Goal: Information Seeking & Learning: Learn about a topic

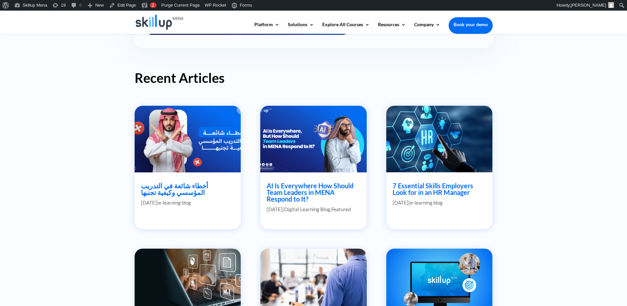
scroll to position [290, 0]
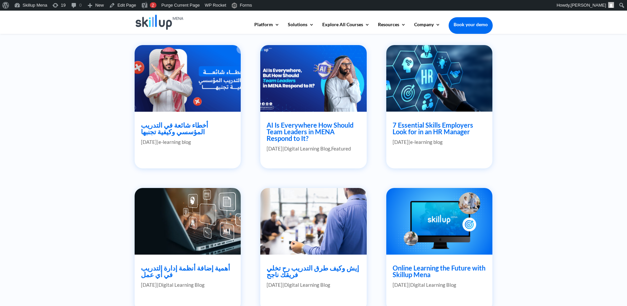
drag, startPoint x: 299, startPoint y: 128, endPoint x: 536, endPoint y: 154, distance: 237.9
click at [552, 156] on div "Blogs Discover the latest news and trends in the world of e-learning with Skill…" at bounding box center [313, 120] width 627 height 755
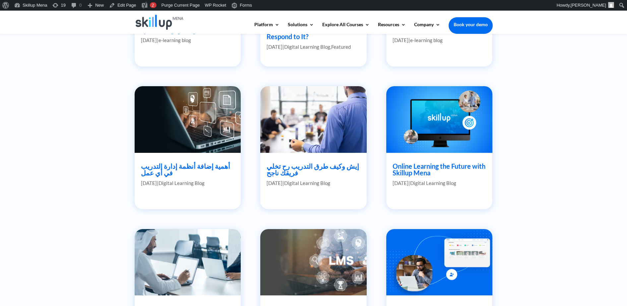
scroll to position [415, 0]
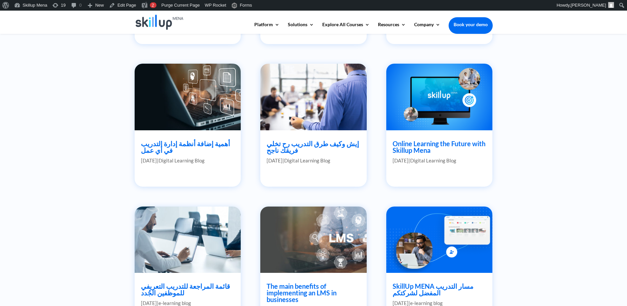
click at [432, 290] on link "SkillUp MENA مسار التدريب المفضل لشركتكم" at bounding box center [433, 289] width 81 height 15
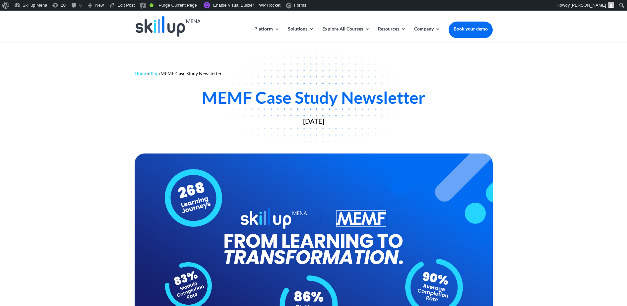
click at [307, 92] on div "MEMF Case Study Newsletter" at bounding box center [314, 98] width 358 height 20
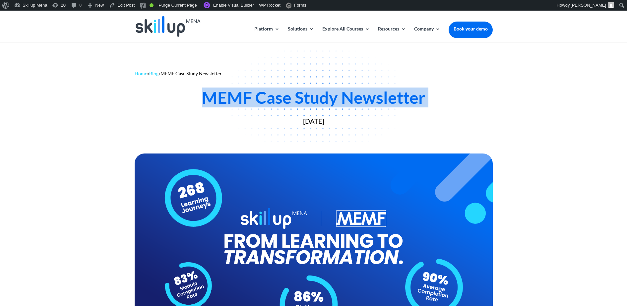
click at [307, 92] on div "MEMF Case Study Newsletter" at bounding box center [314, 98] width 358 height 20
drag, startPoint x: 307, startPoint y: 92, endPoint x: 249, endPoint y: 87, distance: 58.0
click at [249, 87] on div "MEMF Case Study Newsletter August 11, 2025" at bounding box center [314, 105] width 358 height 39
click at [237, 89] on div "MEMF Case Study Newsletter" at bounding box center [314, 98] width 358 height 20
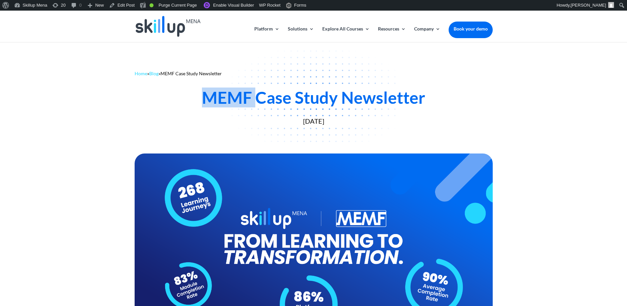
click at [237, 89] on div "MEMF Case Study Newsletter" at bounding box center [314, 98] width 358 height 20
drag, startPoint x: 237, startPoint y: 89, endPoint x: 248, endPoint y: 114, distance: 27.6
click at [248, 114] on div "MEMF Case Study Newsletter August 11, 2025" at bounding box center [314, 105] width 358 height 39
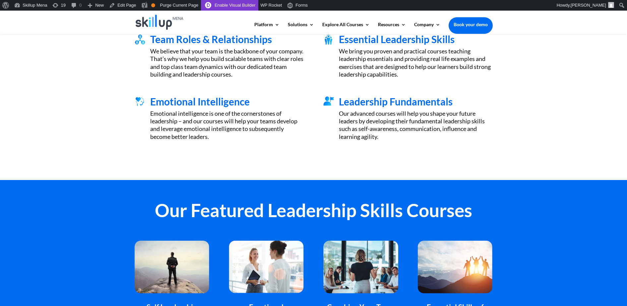
scroll to position [290, 0]
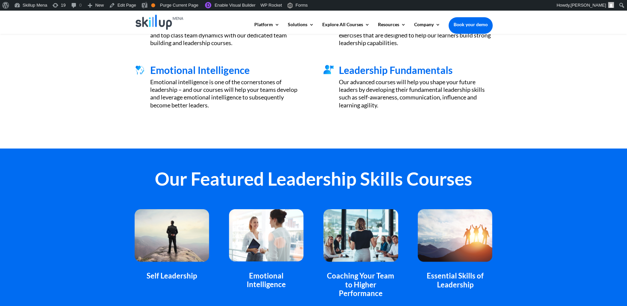
drag, startPoint x: 582, startPoint y: 149, endPoint x: 415, endPoint y: 181, distance: 170.2
click at [582, 149] on div "Our Featured Leadership Skills Courses Self Leadership Emotional Intelligence C…" at bounding box center [313, 250] width 627 height 203
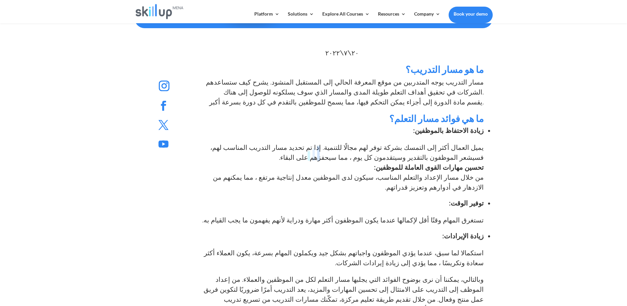
scroll to position [249, 0]
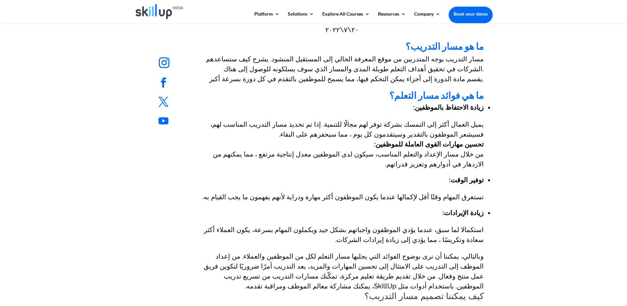
drag, startPoint x: 330, startPoint y: 209, endPoint x: 312, endPoint y: 170, distance: 42.7
click at [423, 87] on p "مسار التدريب يوجه المتدربين من موقع المعرفة الحالي إلى المستقبل المنشود. يشرح ك…" at bounding box center [342, 72] width 284 height 36
click at [423, 88] on p "مسار التدريب يوجه المتدربين من موقع المعرفة الحالي إلى المستقبل المنشود. يشرح ك…" at bounding box center [342, 72] width 284 height 36
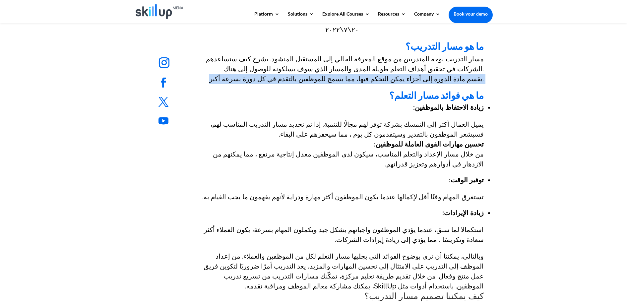
drag, startPoint x: 423, startPoint y: 88, endPoint x: 426, endPoint y: 86, distance: 3.4
click at [426, 86] on p "مسار التدريب يوجه المتدربين من موقع المعرفة الحالي إلى المستقبل المنشود. يشرح ك…" at bounding box center [342, 72] width 284 height 36
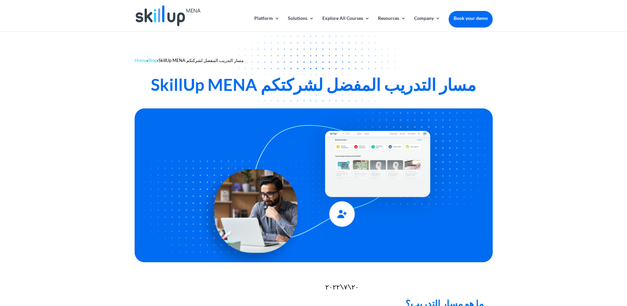
click at [393, 91] on div "SkillUp MENA مسار التدريب المفضل لشركتكم" at bounding box center [314, 85] width 358 height 20
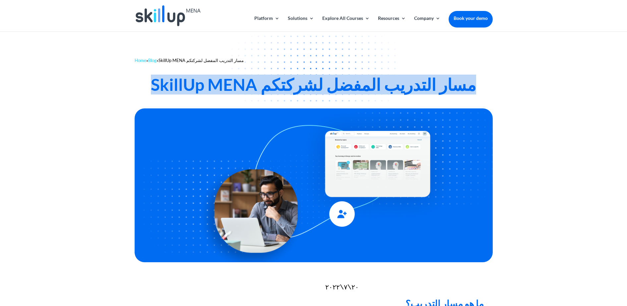
click at [393, 91] on div "SkillUp MENA مسار التدريب المفضل لشركتكم" at bounding box center [314, 85] width 358 height 20
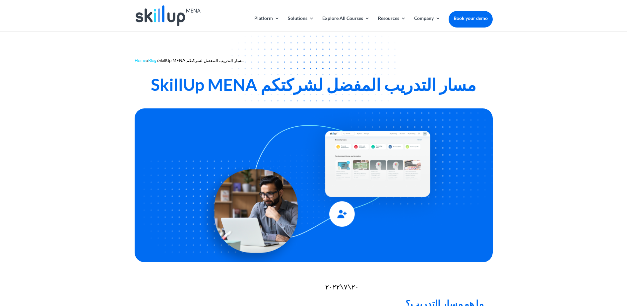
click at [389, 91] on div "SkillUp MENA مسار التدريب المفضل لشركتكم" at bounding box center [314, 85] width 358 height 20
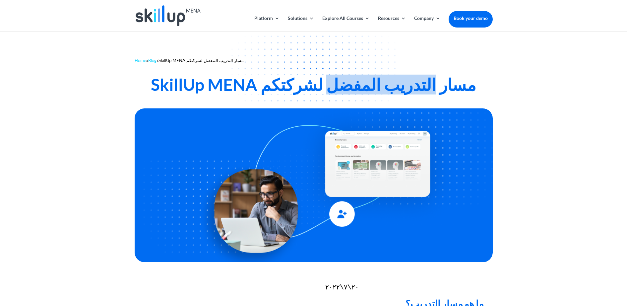
drag, startPoint x: 389, startPoint y: 91, endPoint x: 342, endPoint y: 85, distance: 47.5
click at [342, 85] on div "SkillUp MENA مسار التدريب المفضل لشركتكم" at bounding box center [314, 85] width 358 height 20
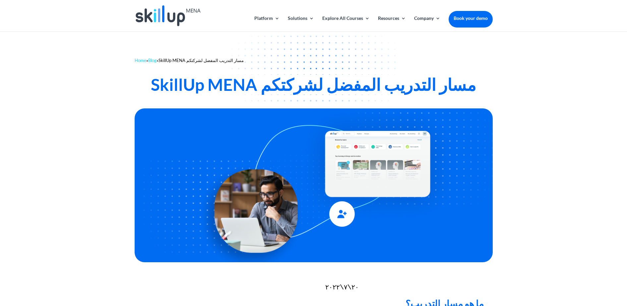
drag, startPoint x: 342, startPoint y: 85, endPoint x: 295, endPoint y: 79, distance: 47.8
click at [295, 79] on div "SkillUp MENA مسار التدريب المفضل لشركتكم" at bounding box center [314, 85] width 358 height 20
click at [215, 79] on div "SkillUp MENA مسار التدريب المفضل لشركتكم" at bounding box center [314, 85] width 358 height 20
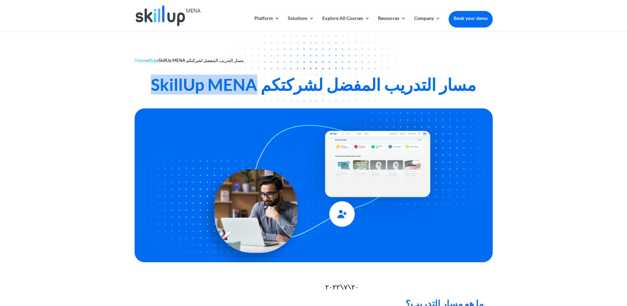
drag, startPoint x: 215, startPoint y: 79, endPoint x: 258, endPoint y: 82, distance: 42.5
click at [258, 82] on div "SkillUp MENA مسار التدريب المفضل لشركتكم" at bounding box center [314, 85] width 358 height 20
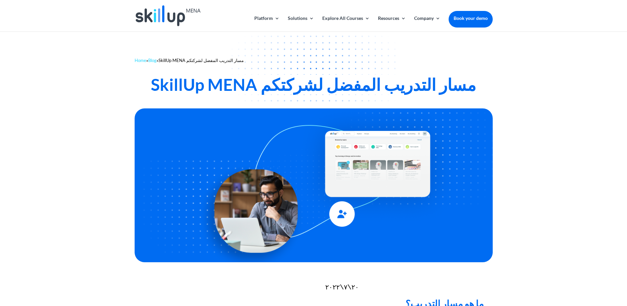
drag, startPoint x: 258, startPoint y: 82, endPoint x: 368, endPoint y: 54, distance: 113.5
click at [368, 54] on div "Home » Blog » SkillUp MENA مسار التدريب المفضل لشركتكم SkillUp MENA مسار التدري…" at bounding box center [313, 69] width 627 height 74
click at [369, 77] on div "SkillUp MENA مسار التدريب المفضل لشركتكم" at bounding box center [314, 85] width 358 height 20
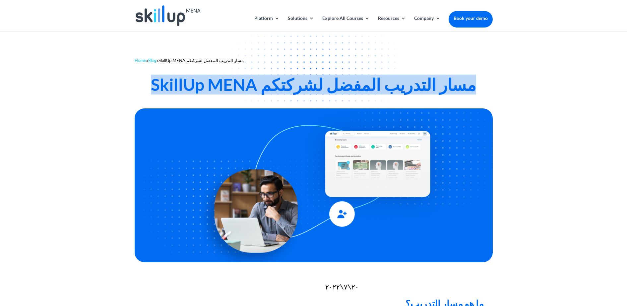
click at [369, 77] on div "SkillUp MENA مسار التدريب المفضل لشركتكم" at bounding box center [314, 85] width 358 height 20
drag, startPoint x: 369, startPoint y: 77, endPoint x: 362, endPoint y: 85, distance: 11.3
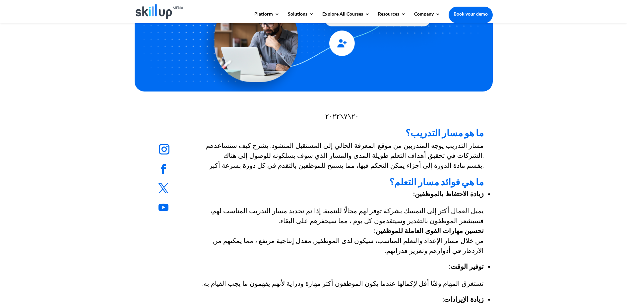
scroll to position [124, 0]
